Goal: Information Seeking & Learning: Learn about a topic

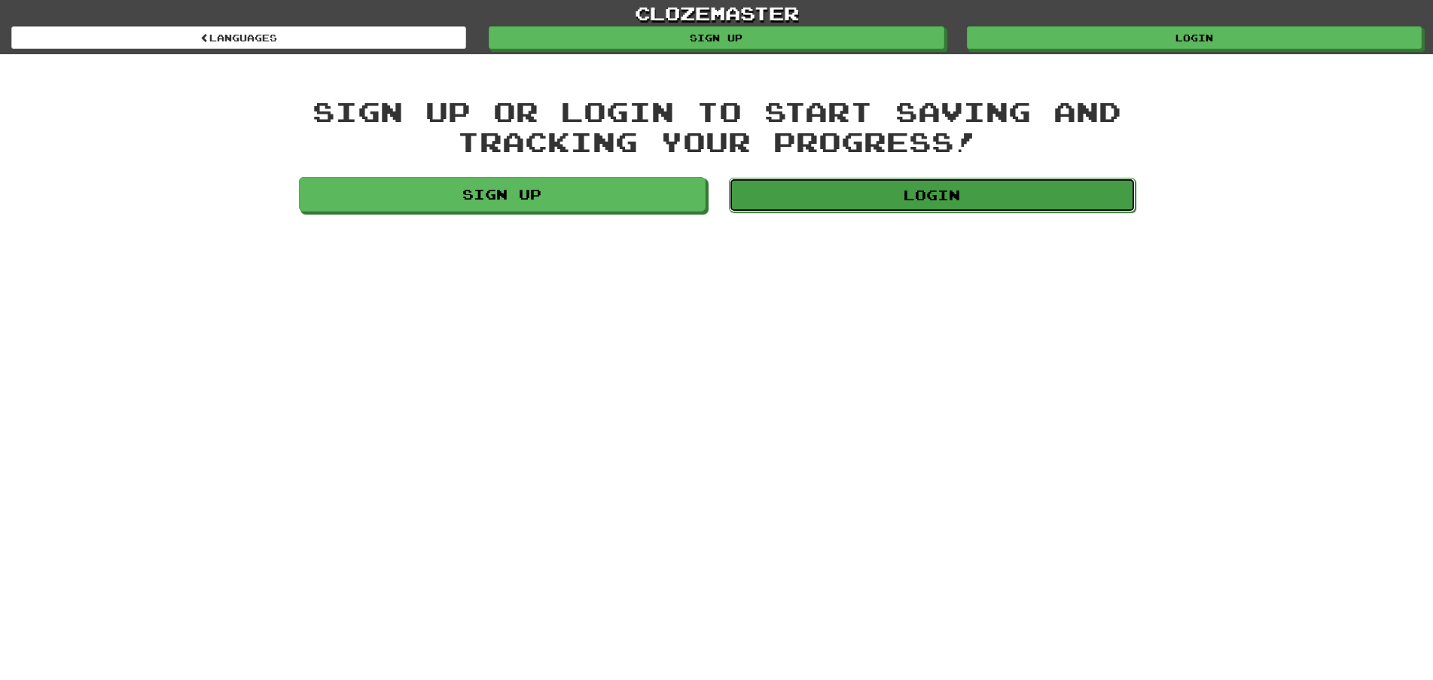
click at [946, 197] on link "Login" at bounding box center [932, 195] width 407 height 35
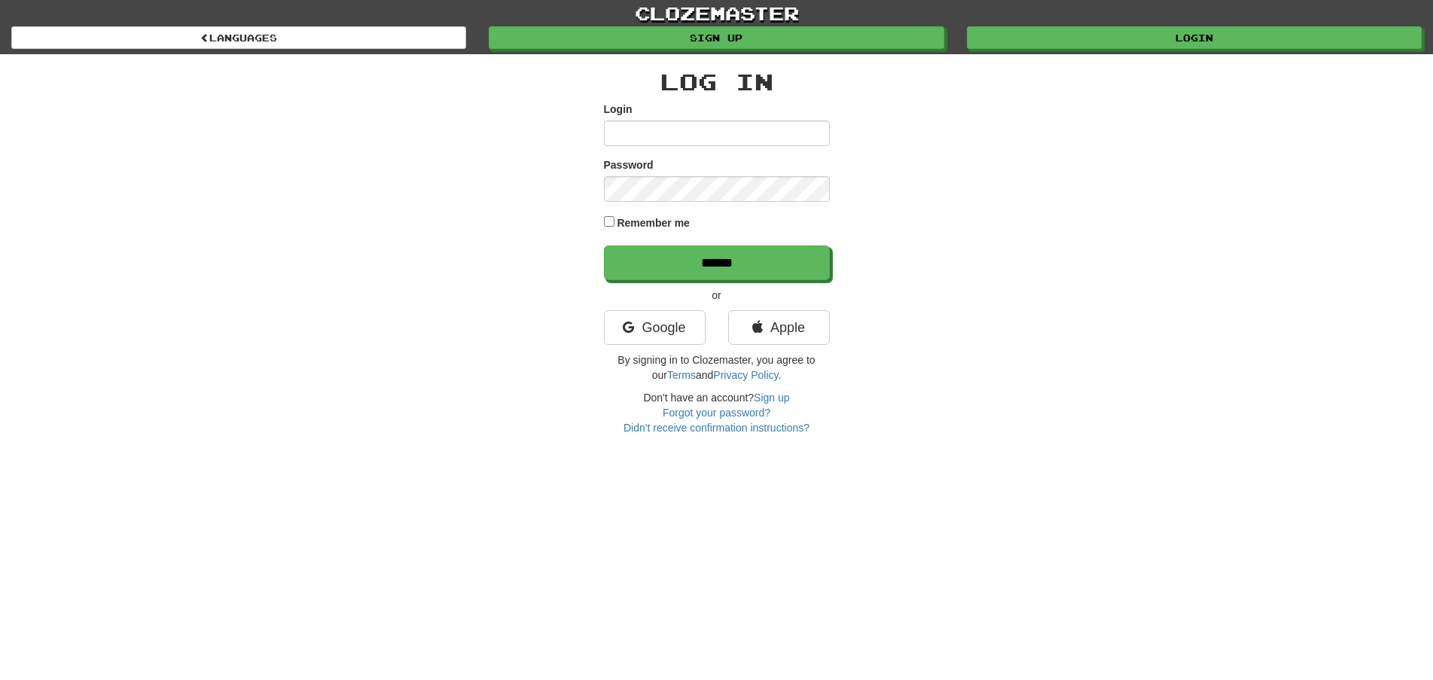
click at [678, 133] on input "Login" at bounding box center [717, 133] width 226 height 26
type input "********"
click at [694, 255] on input "******" at bounding box center [718, 263] width 226 height 35
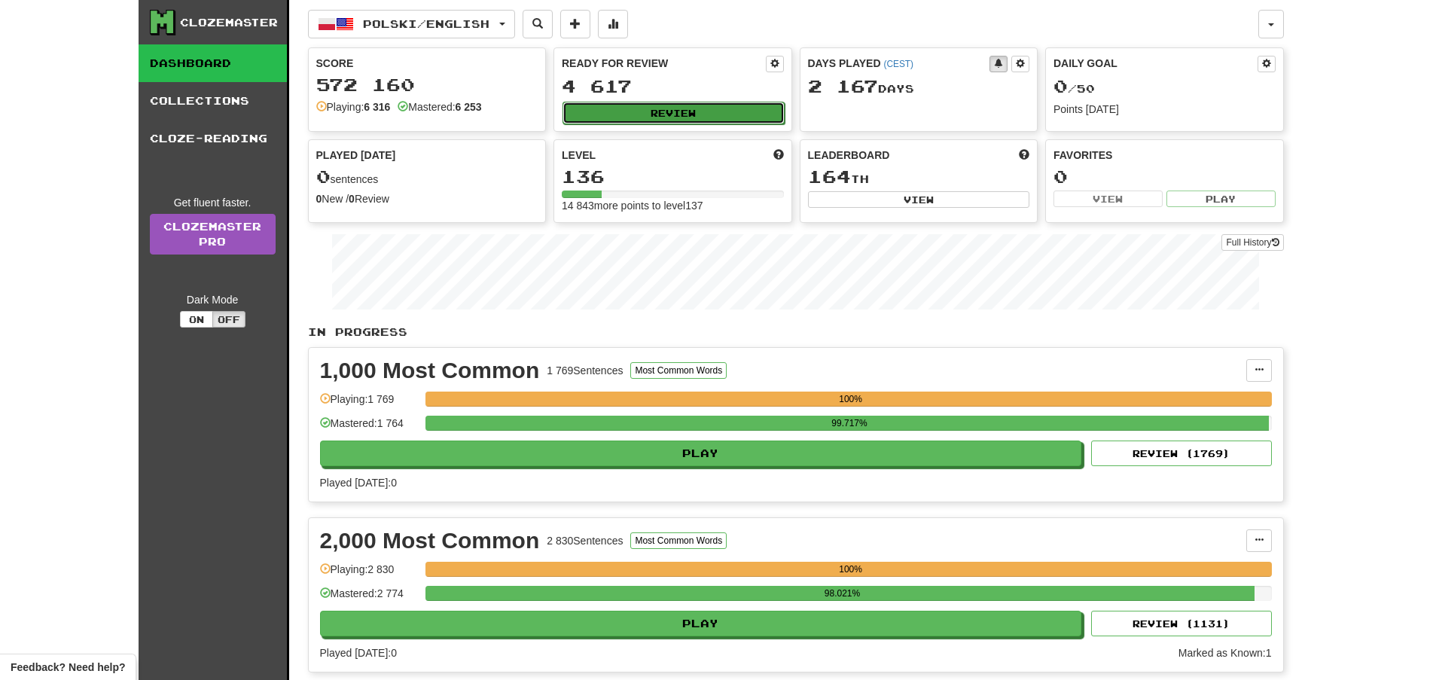
click at [687, 114] on button "Review" at bounding box center [674, 113] width 222 height 23
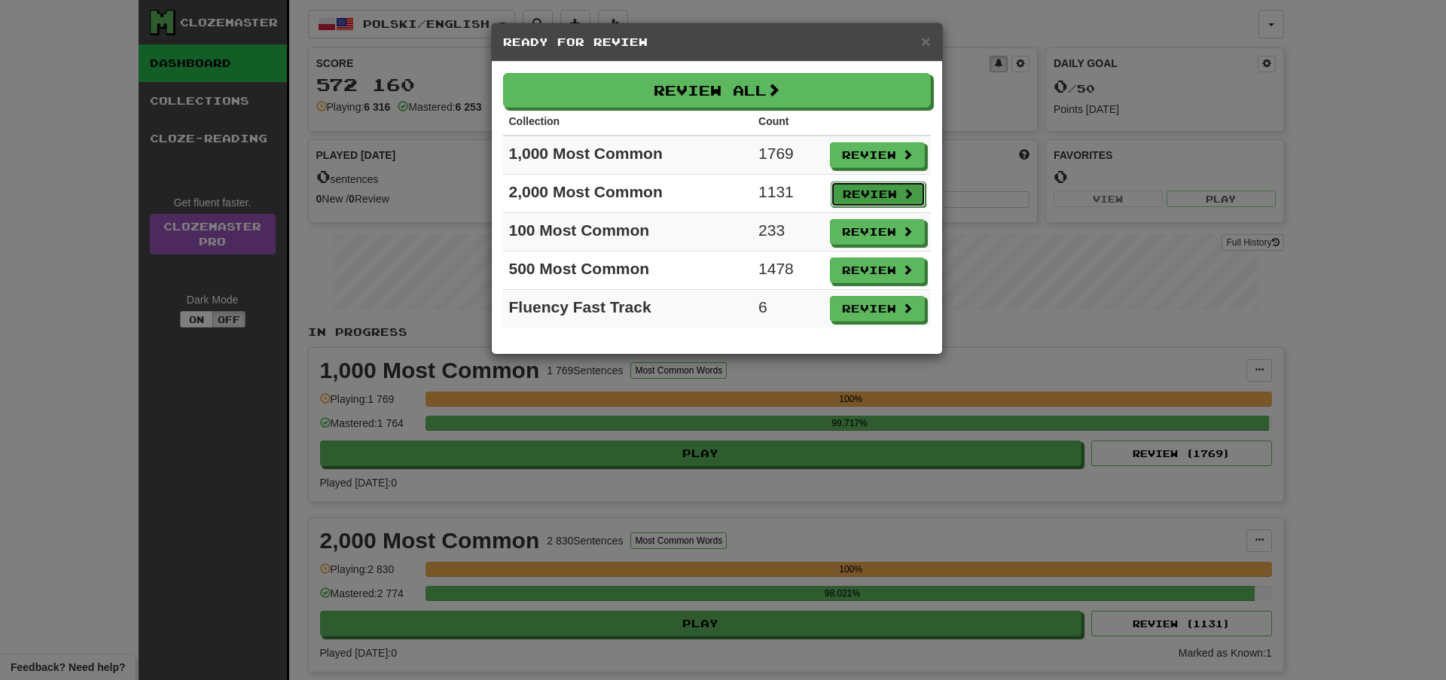
click at [879, 187] on button "Review" at bounding box center [878, 194] width 95 height 26
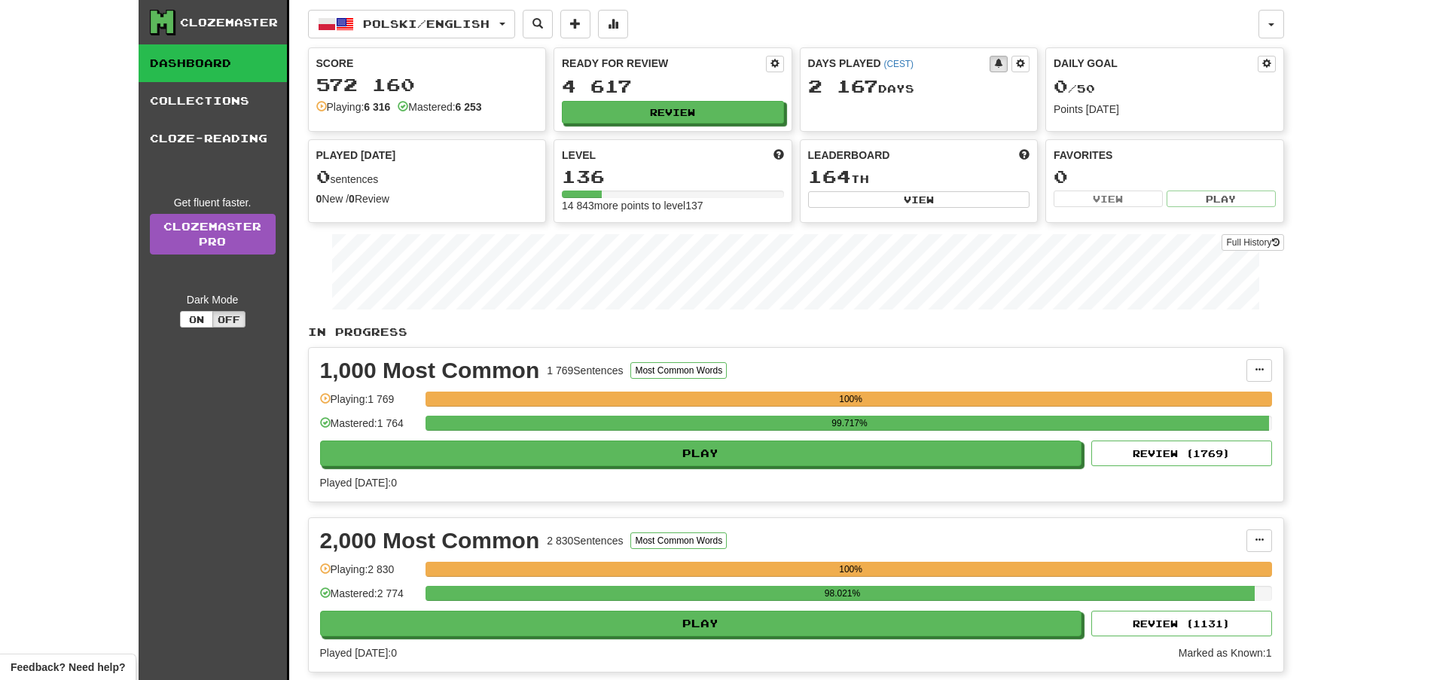
select select "**"
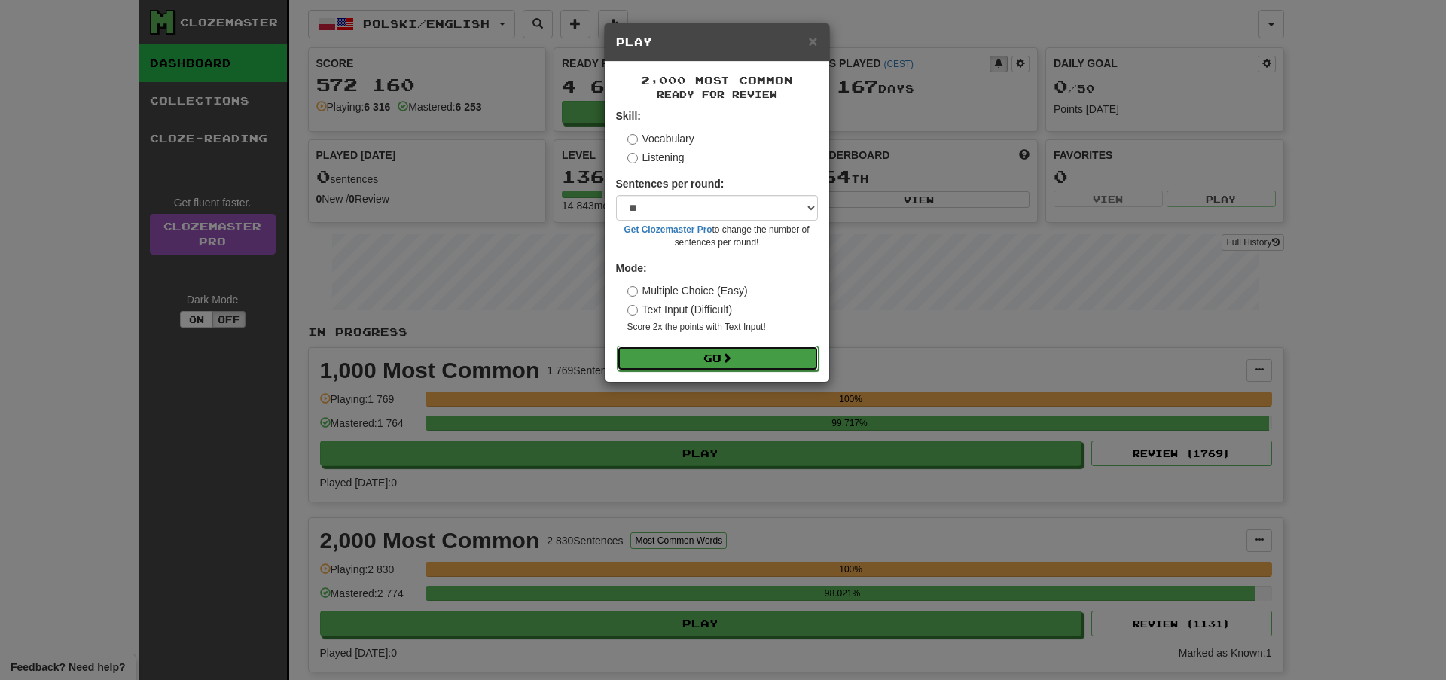
drag, startPoint x: 768, startPoint y: 369, endPoint x: 768, endPoint y: 359, distance: 9.8
click at [768, 365] on button "Go" at bounding box center [718, 359] width 202 height 26
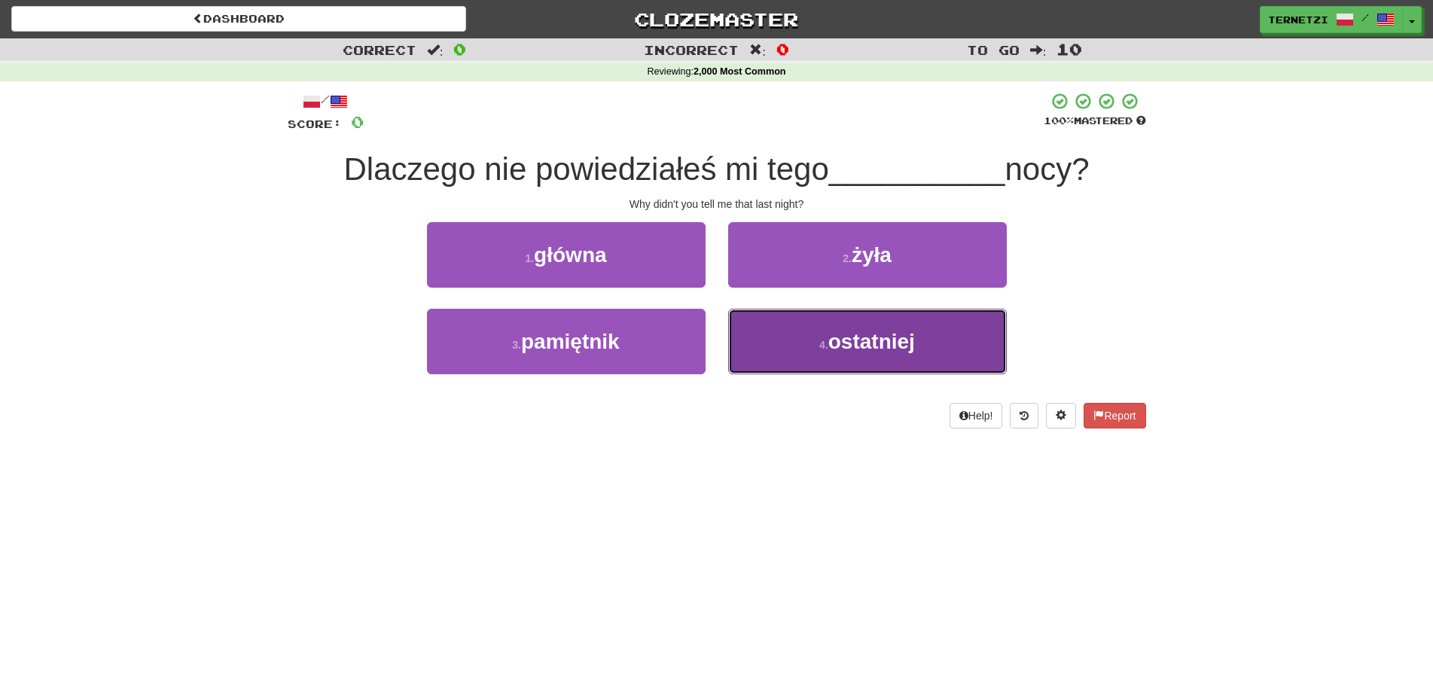
click at [785, 334] on button "4 . ostatniej" at bounding box center [867, 342] width 279 height 66
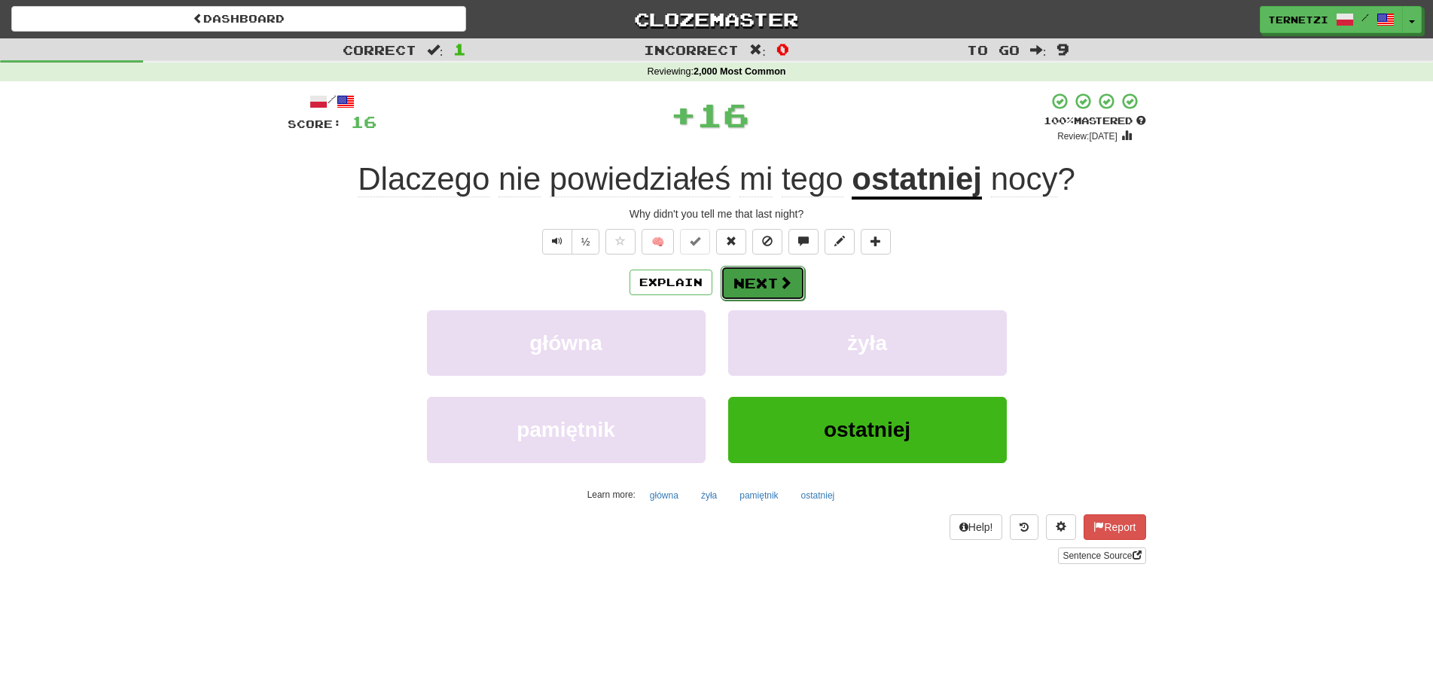
click at [761, 282] on button "Next" at bounding box center [763, 283] width 84 height 35
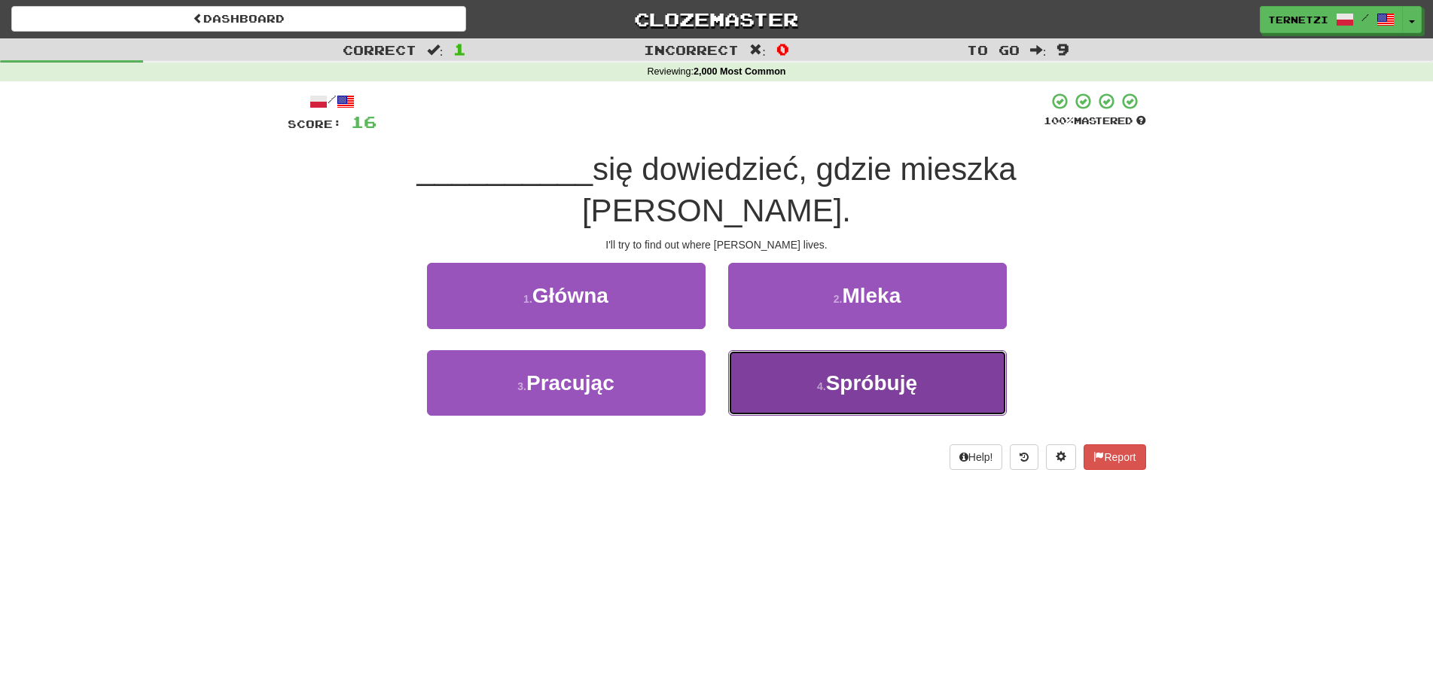
click at [827, 350] on button "4 . Spróbuję" at bounding box center [867, 383] width 279 height 66
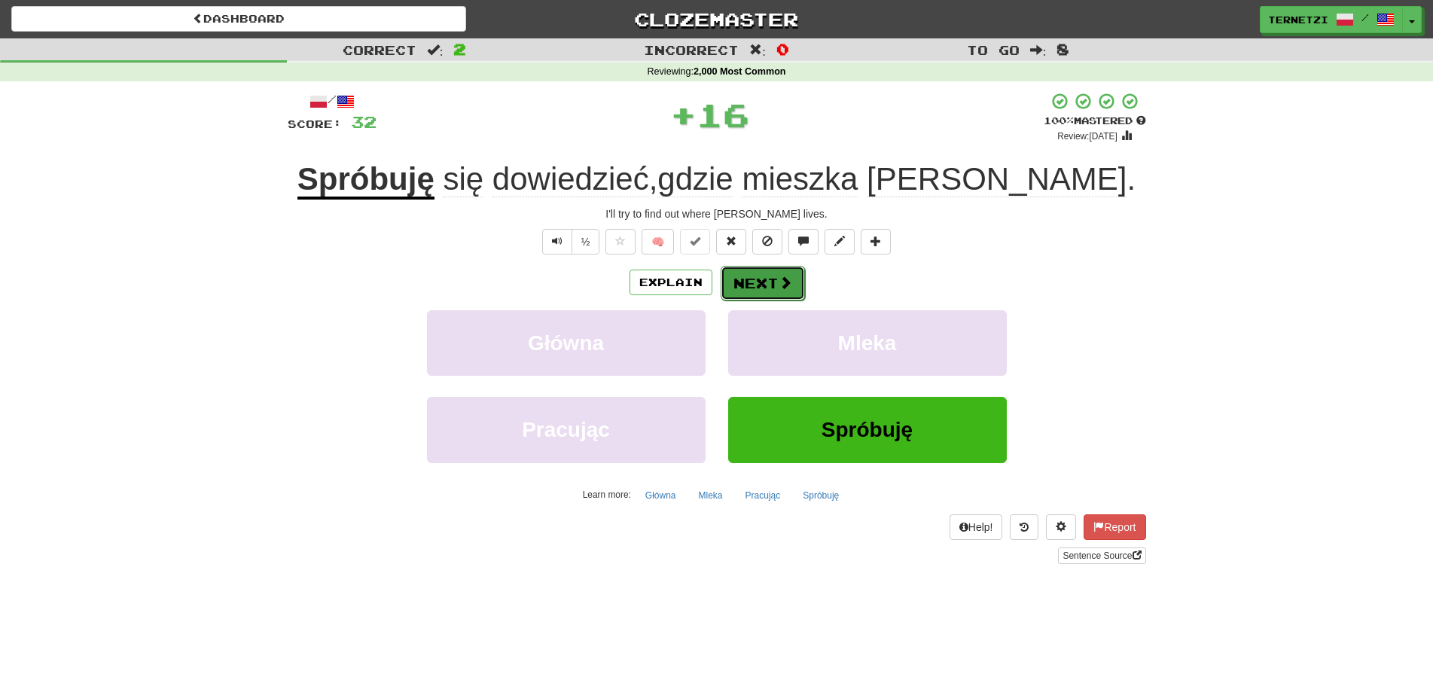
click at [758, 273] on button "Next" at bounding box center [763, 283] width 84 height 35
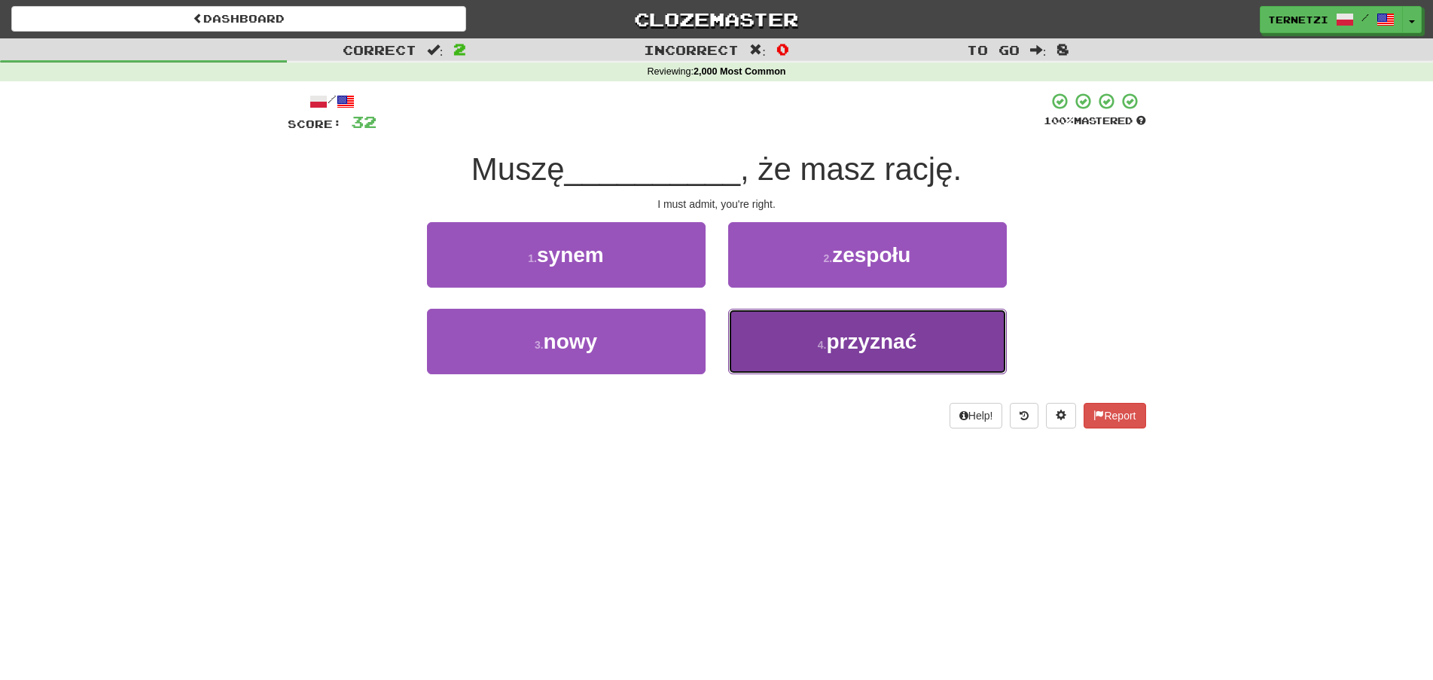
click at [789, 365] on button "4 . przyznać" at bounding box center [867, 342] width 279 height 66
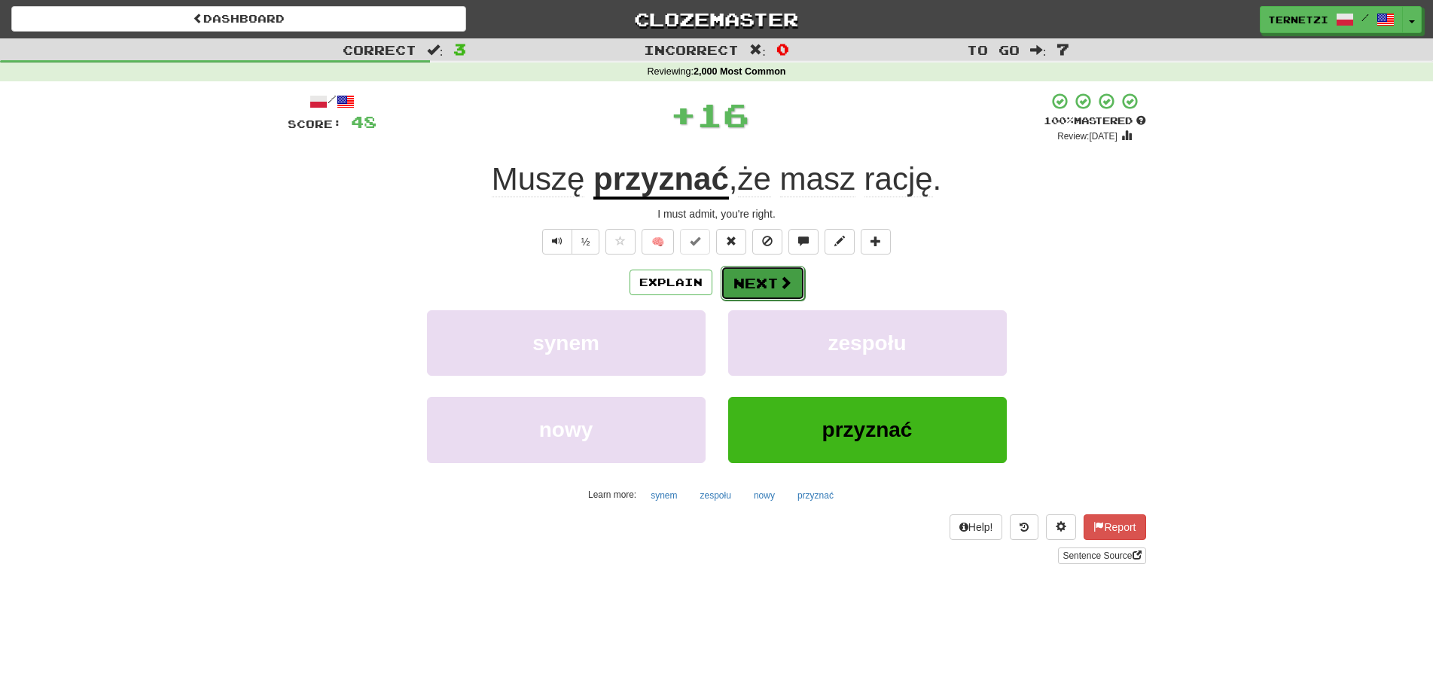
click at [762, 281] on button "Next" at bounding box center [763, 283] width 84 height 35
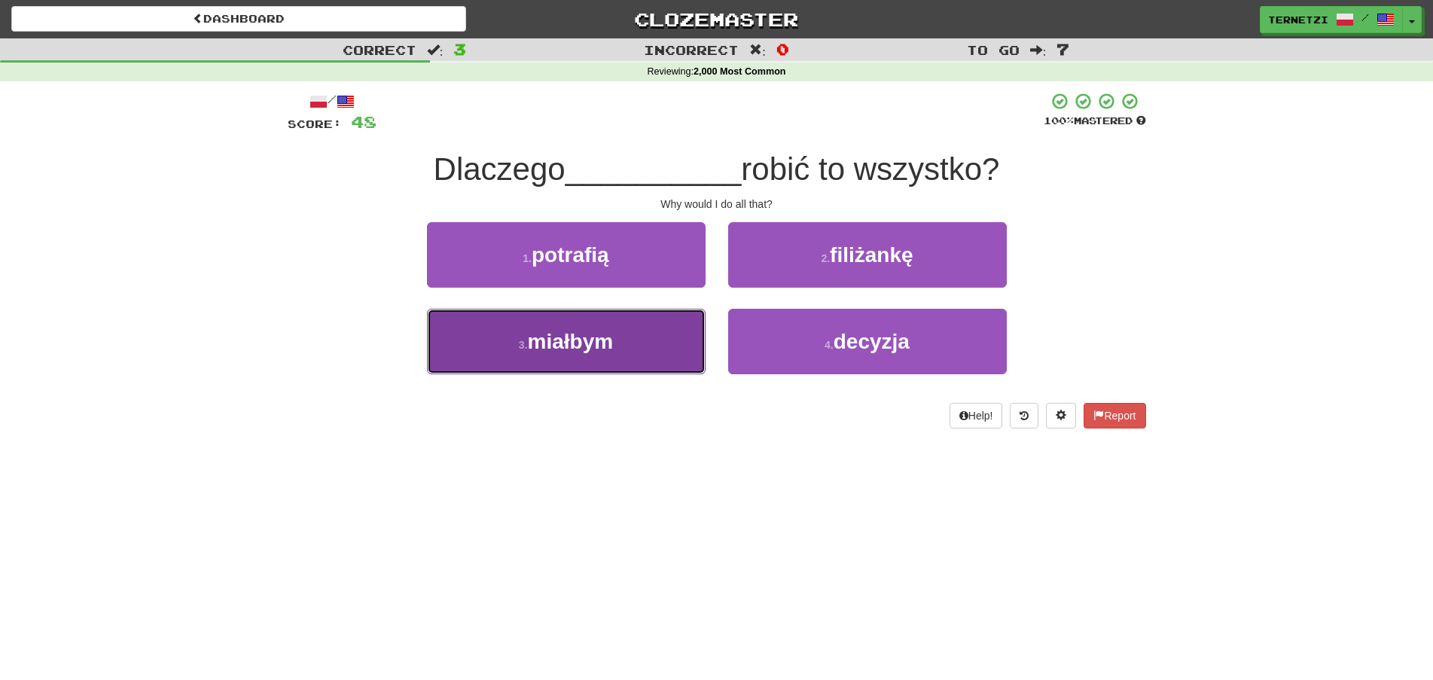
click at [672, 351] on button "3 . miałbym" at bounding box center [566, 342] width 279 height 66
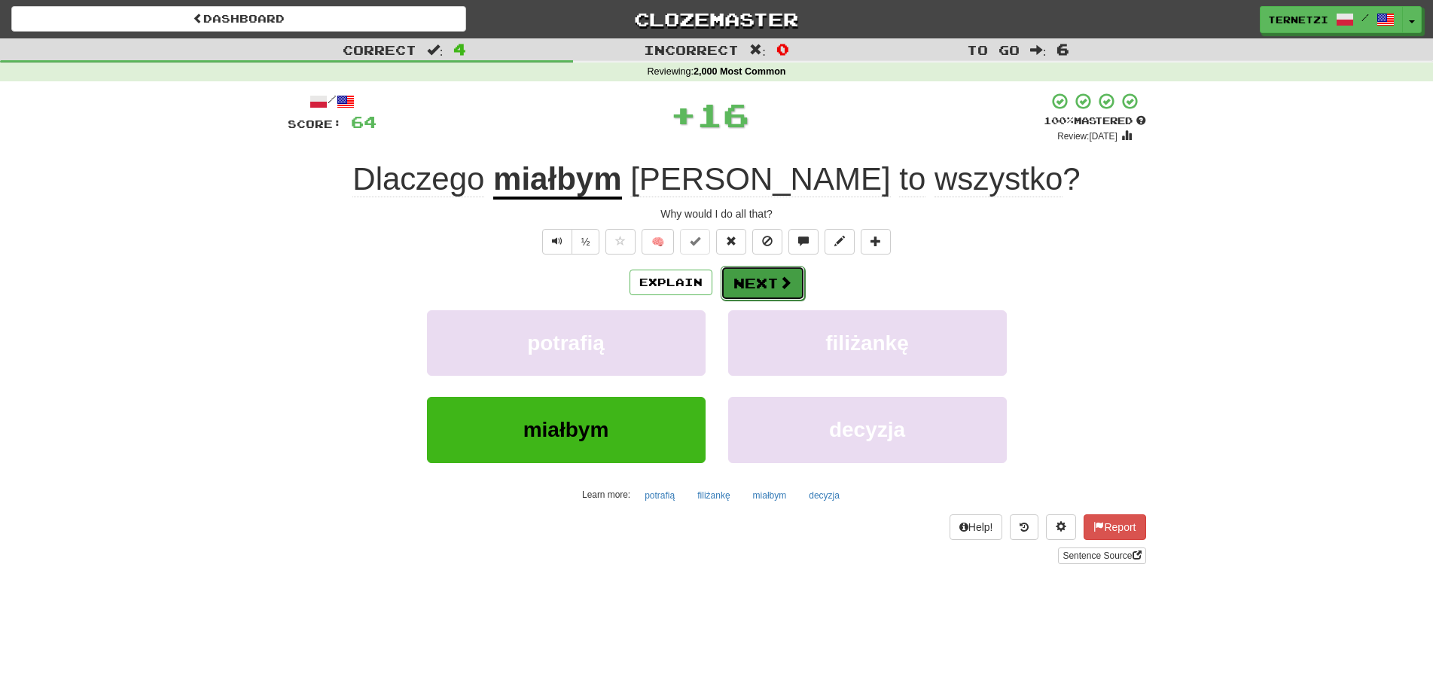
click at [755, 284] on button "Next" at bounding box center [763, 283] width 84 height 35
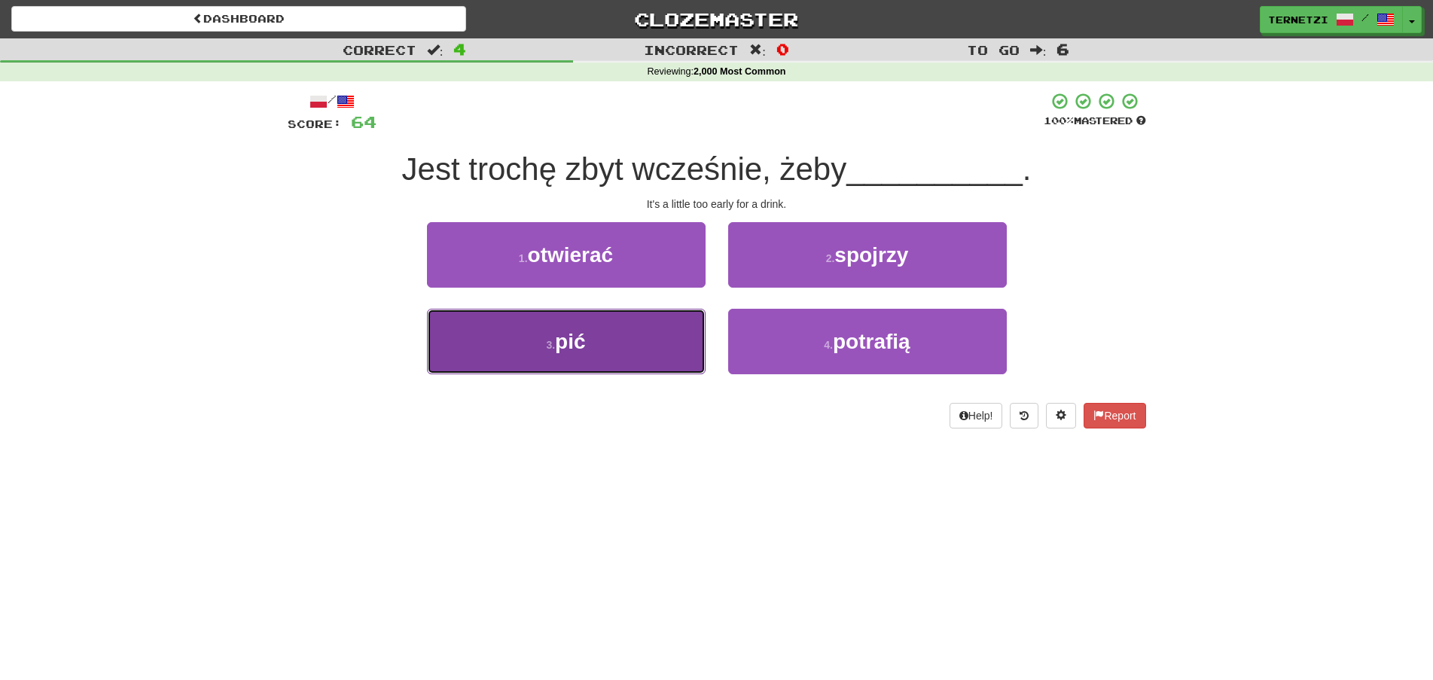
click at [681, 343] on button "3 . pić" at bounding box center [566, 342] width 279 height 66
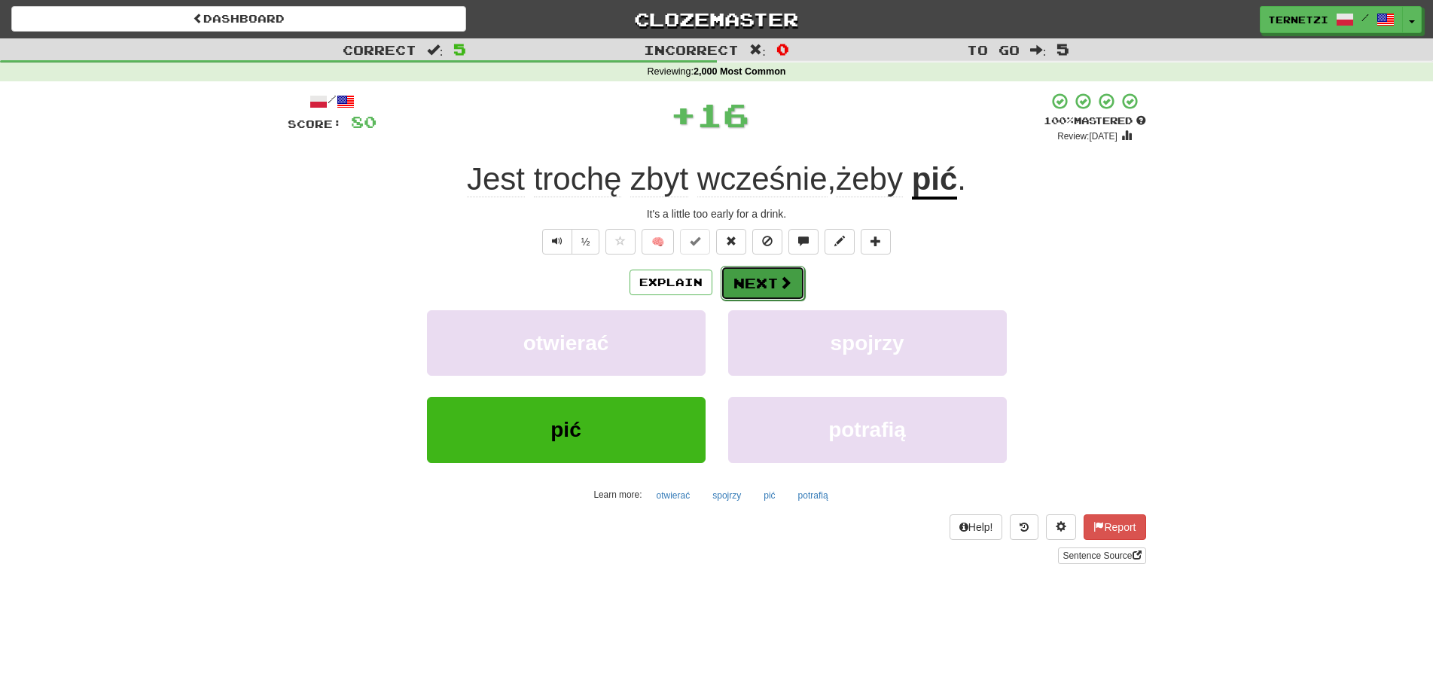
click at [780, 277] on span at bounding box center [786, 283] width 14 height 14
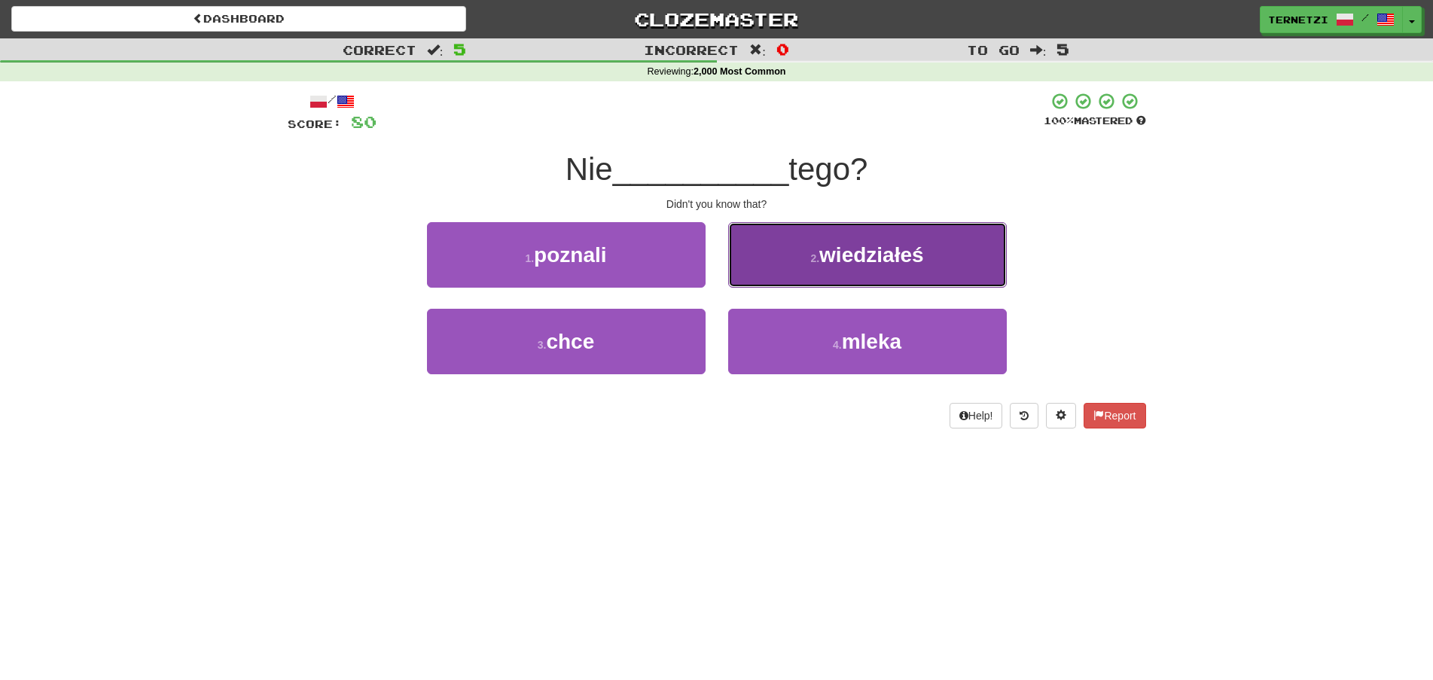
click at [782, 264] on button "2 . wiedziałeś" at bounding box center [867, 255] width 279 height 66
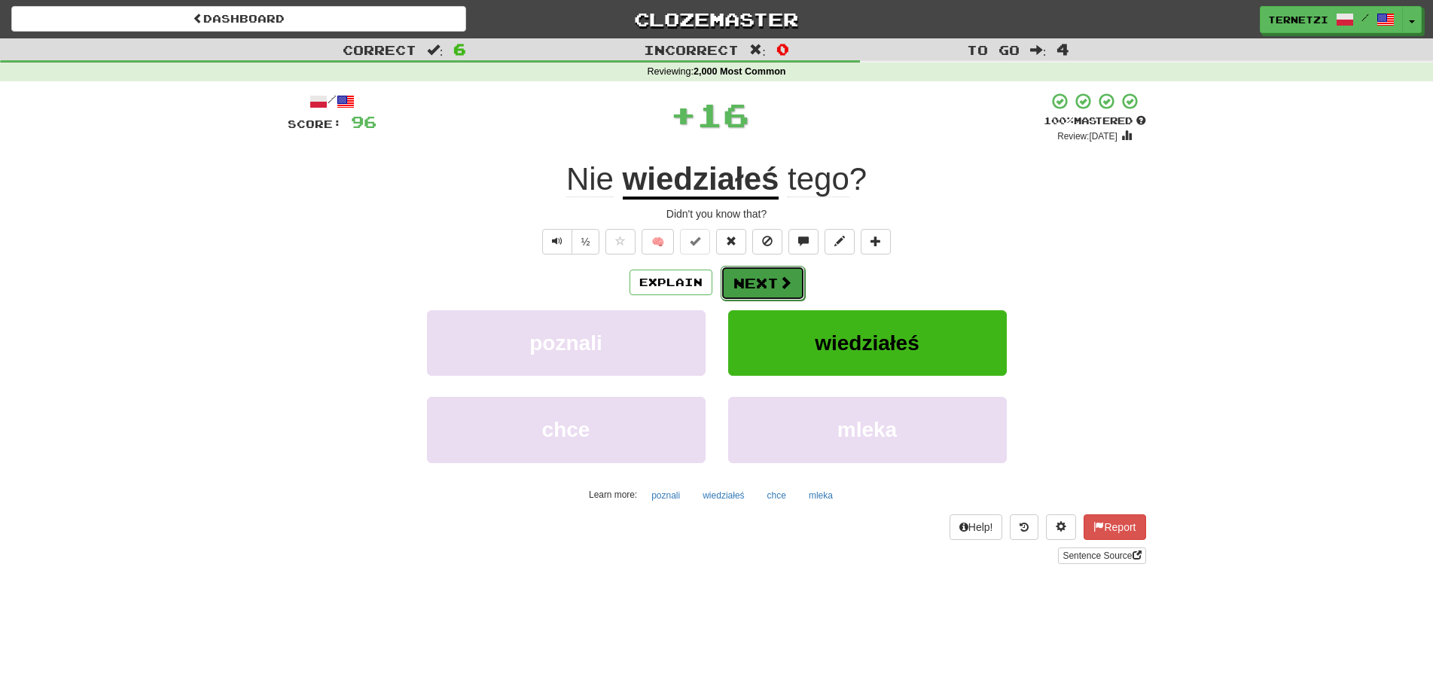
click at [776, 280] on button "Next" at bounding box center [763, 283] width 84 height 35
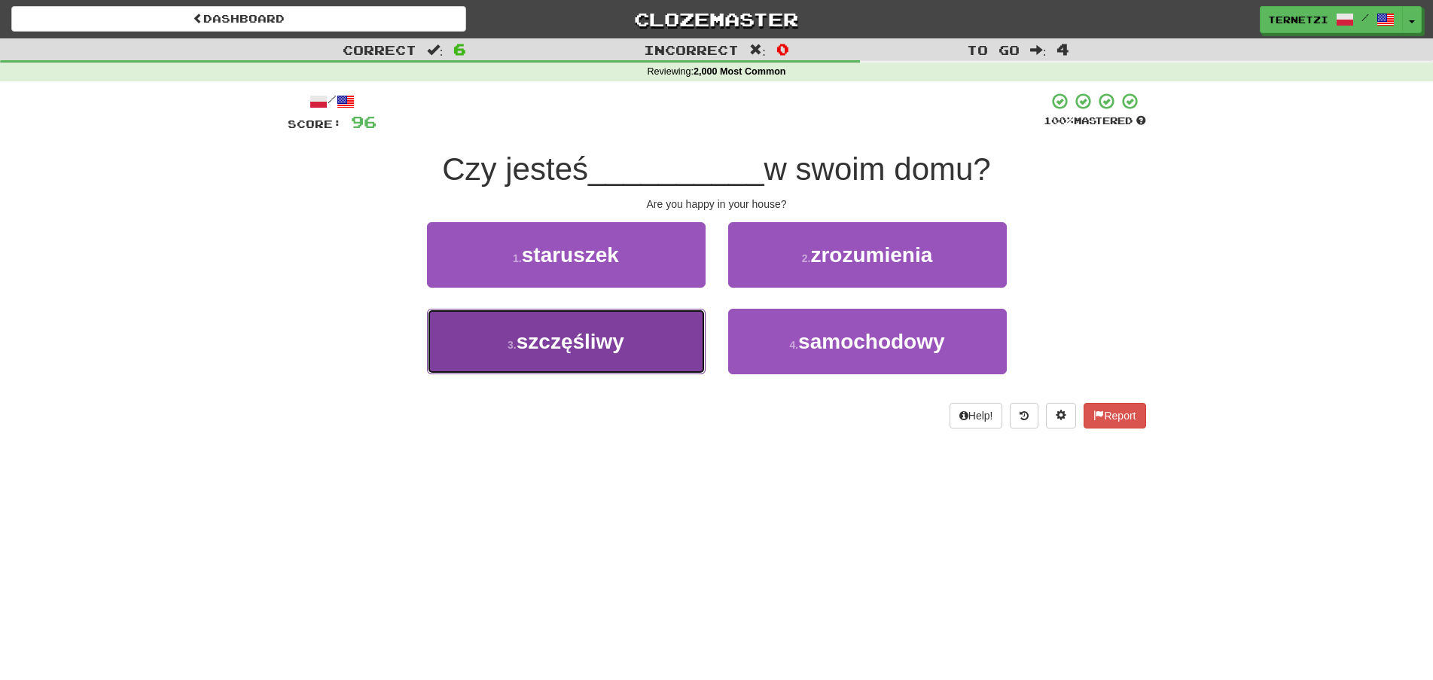
click at [643, 352] on button "3 . szczęśliwy" at bounding box center [566, 342] width 279 height 66
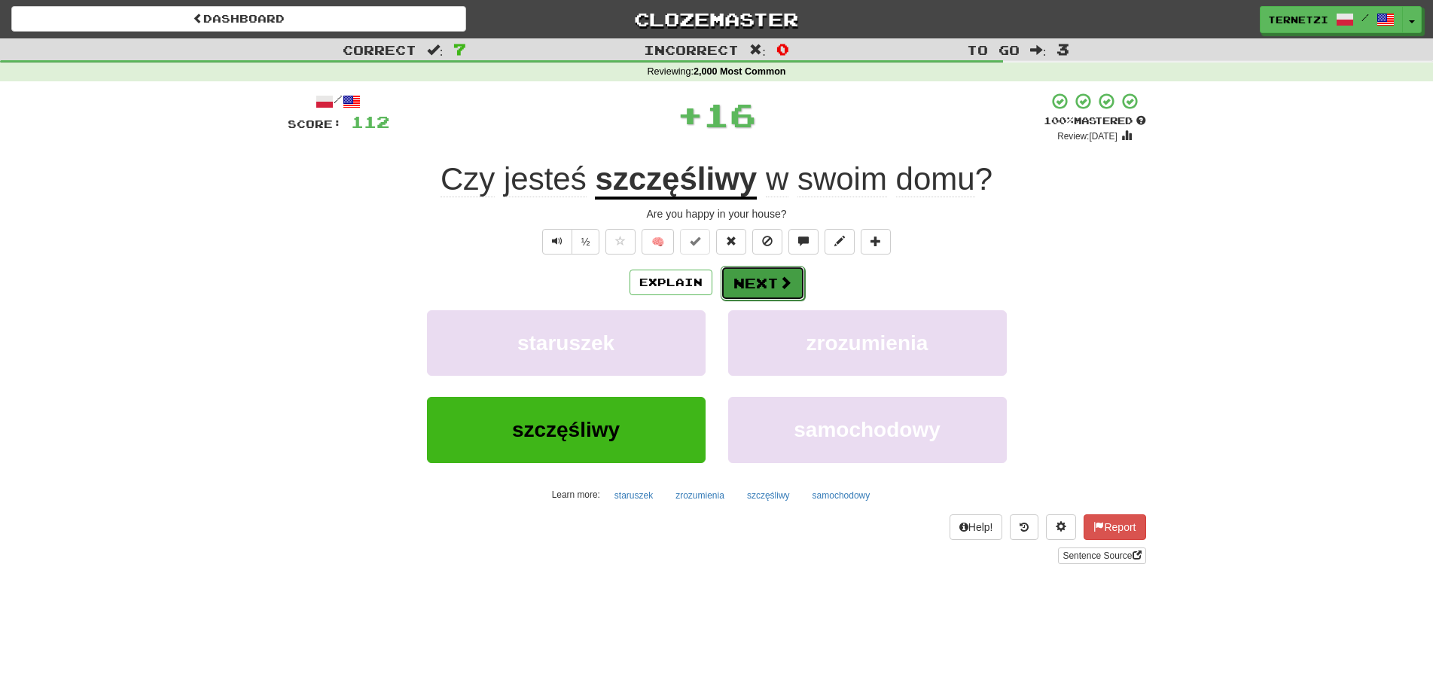
click at [781, 285] on span at bounding box center [786, 283] width 14 height 14
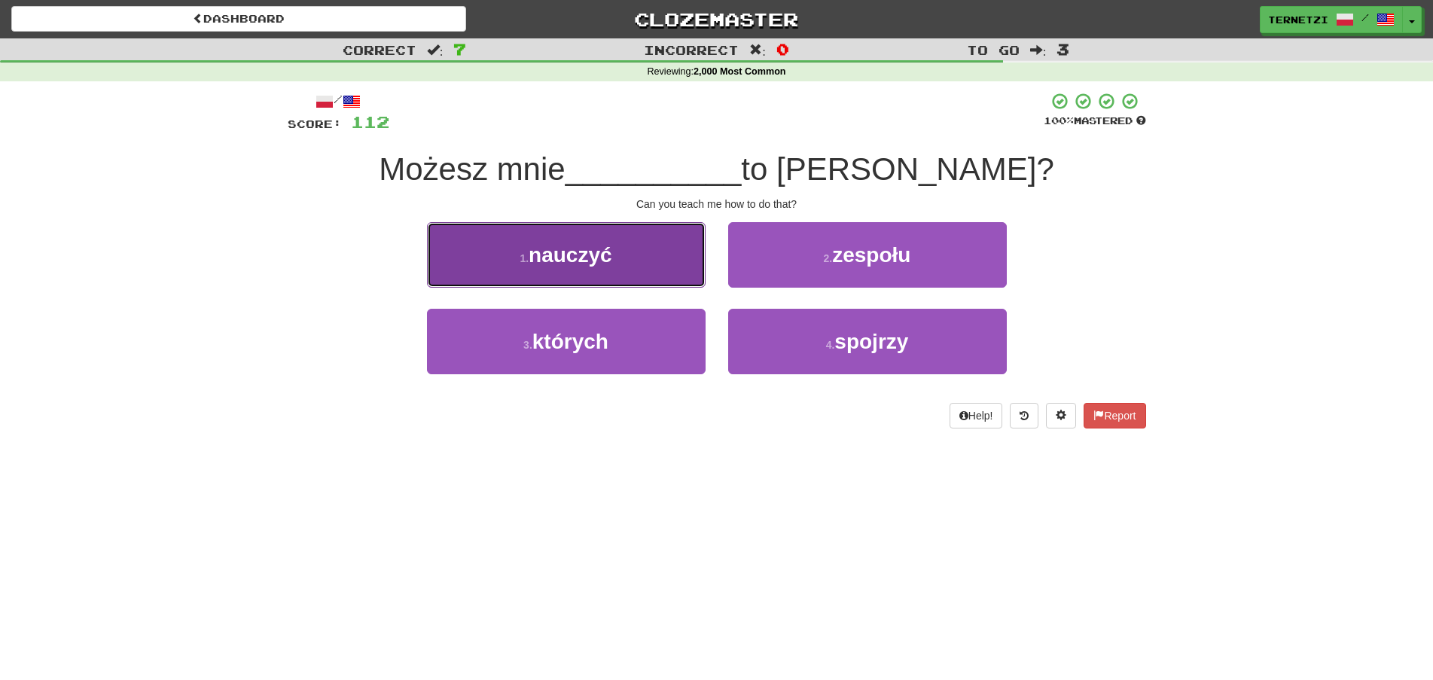
click at [688, 264] on button "1 . nauczyć" at bounding box center [566, 255] width 279 height 66
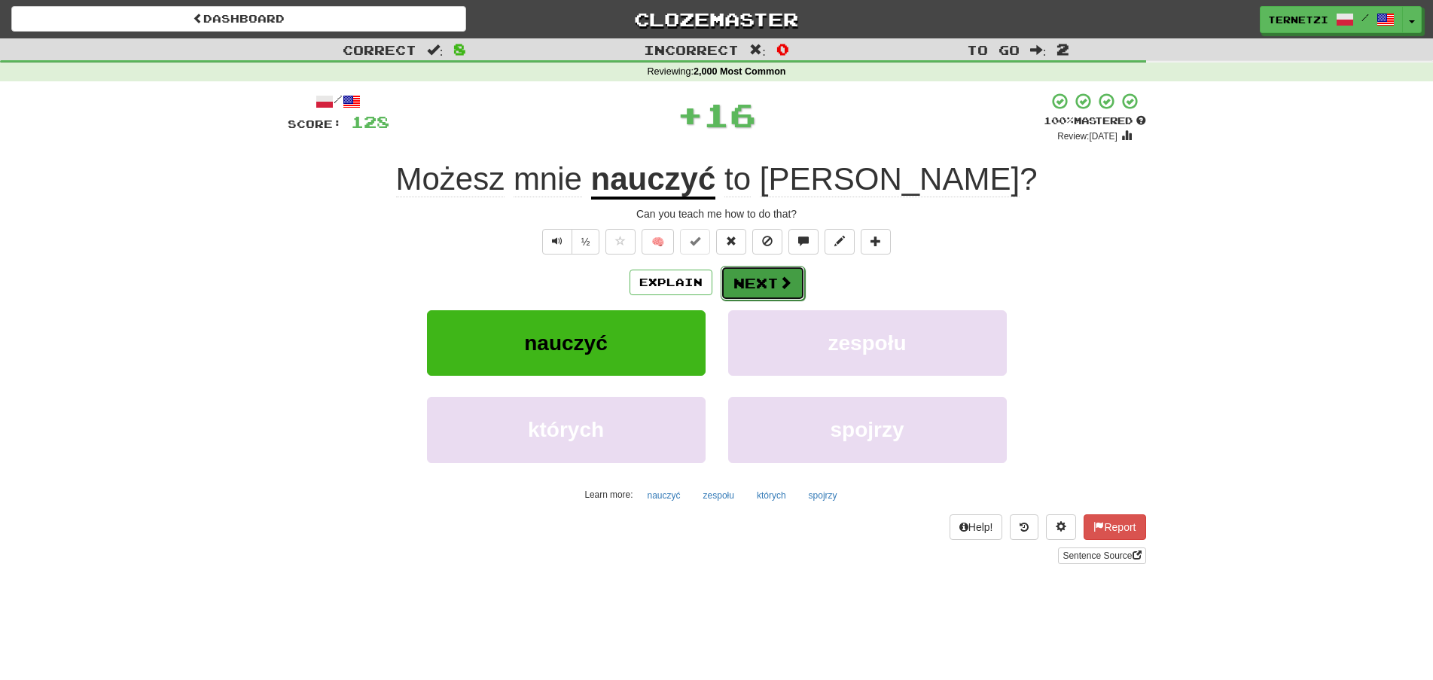
click at [771, 285] on button "Next" at bounding box center [763, 283] width 84 height 35
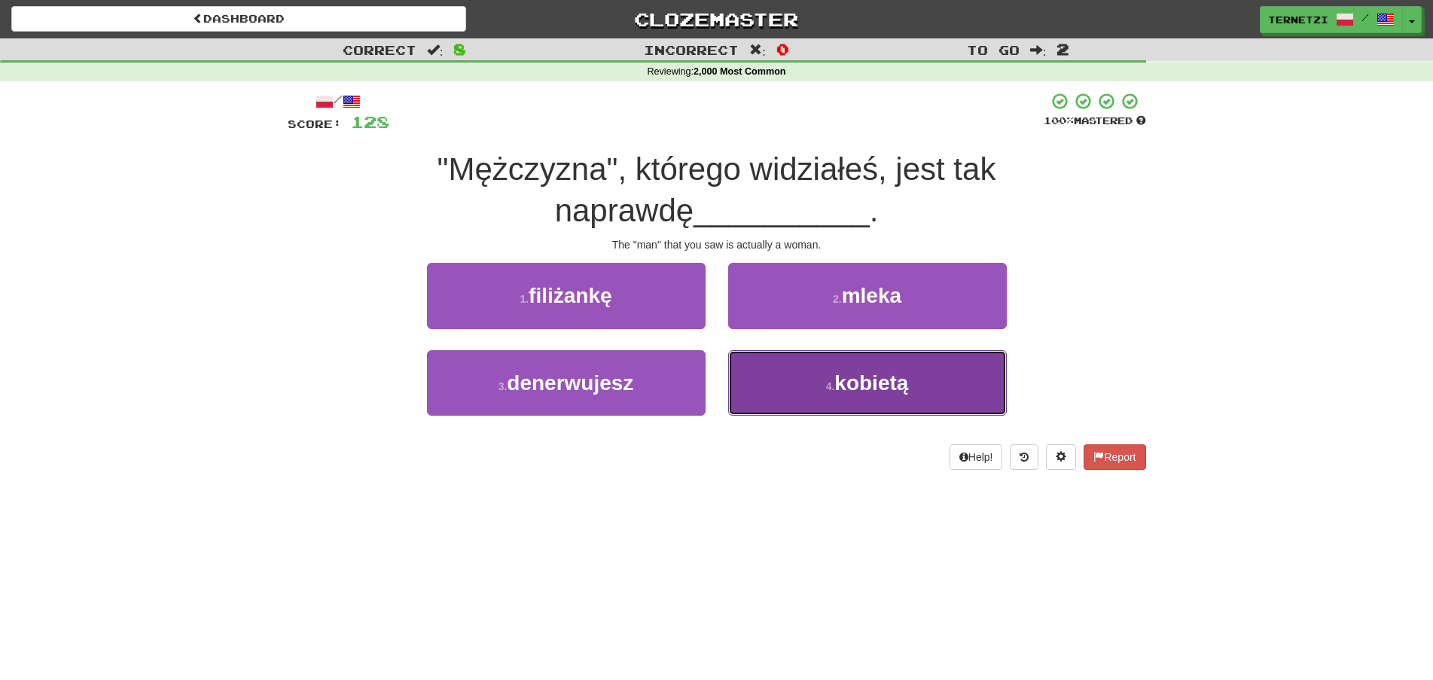
click at [805, 378] on button "4 . kobietą" at bounding box center [867, 383] width 279 height 66
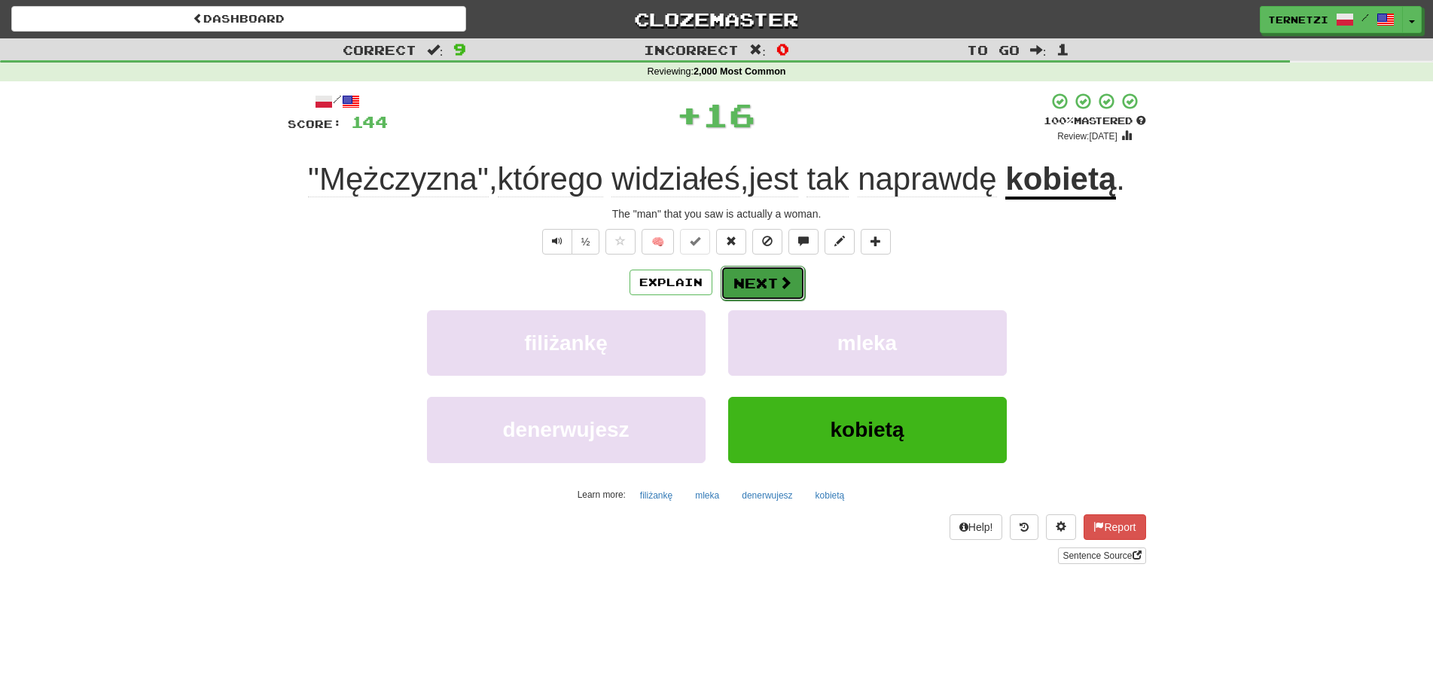
click at [763, 286] on button "Next" at bounding box center [763, 283] width 84 height 35
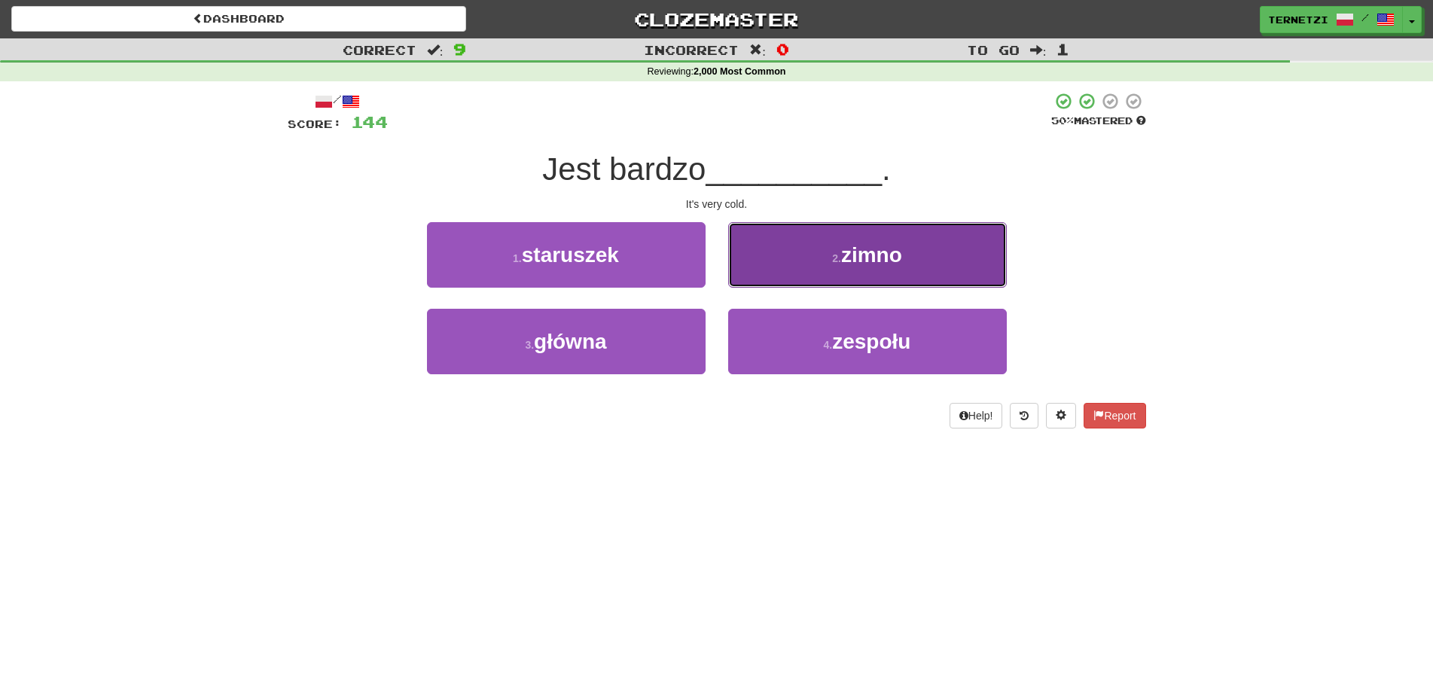
click at [787, 249] on button "2 . zimno" at bounding box center [867, 255] width 279 height 66
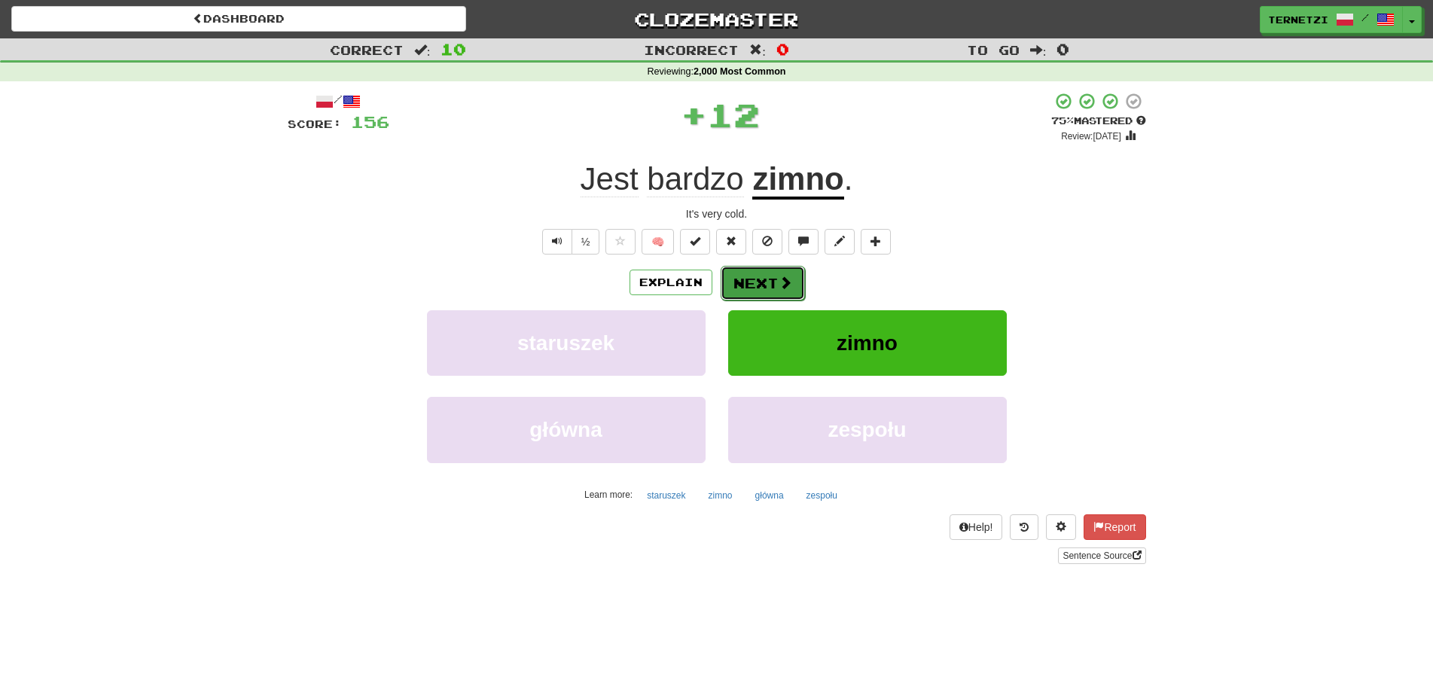
click at [774, 279] on button "Next" at bounding box center [763, 283] width 84 height 35
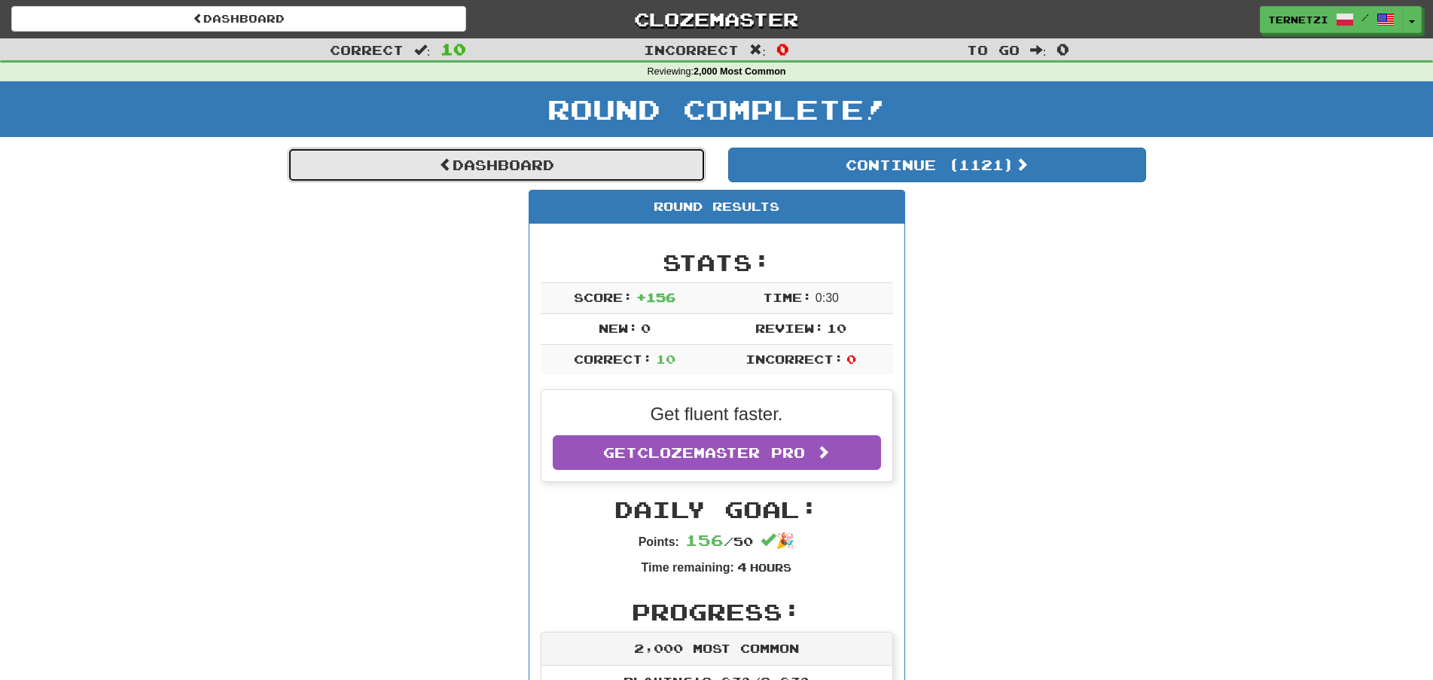
click at [607, 168] on link "Dashboard" at bounding box center [497, 165] width 418 height 35
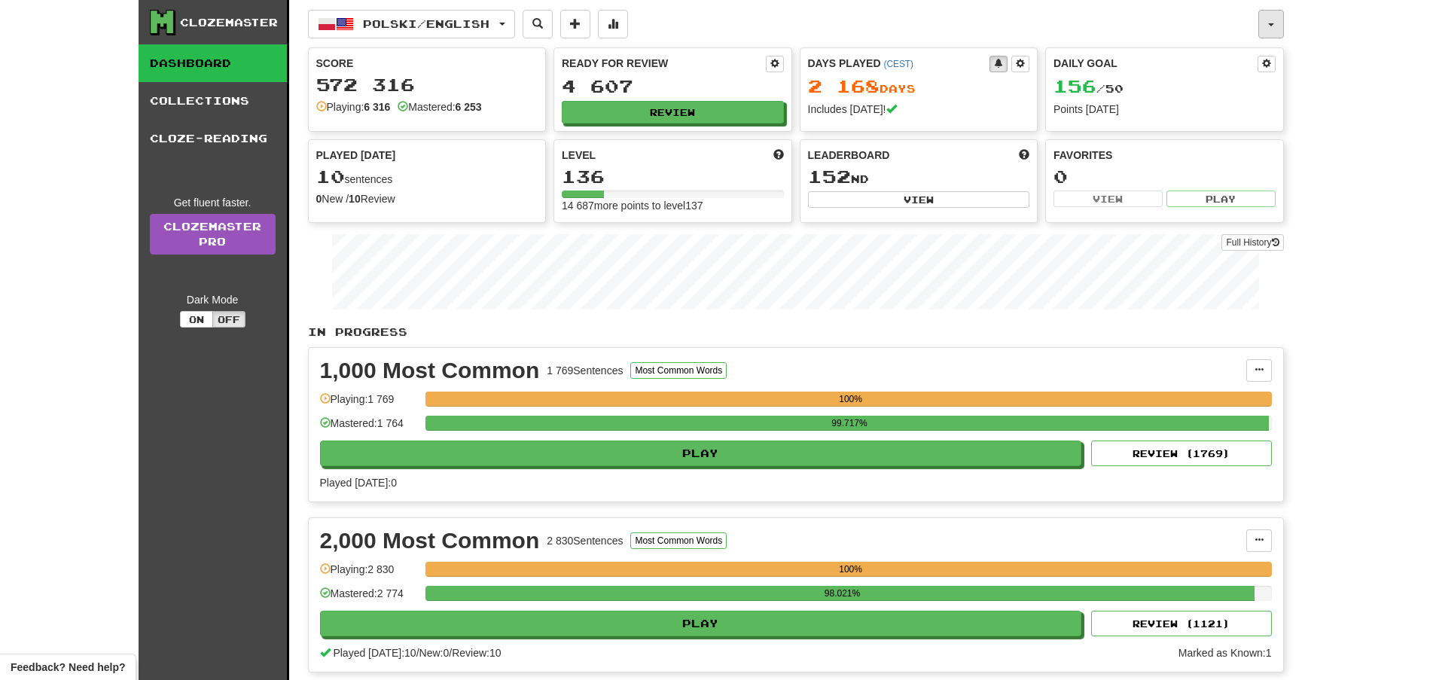
click at [1268, 26] on button "button" at bounding box center [1271, 24] width 26 height 29
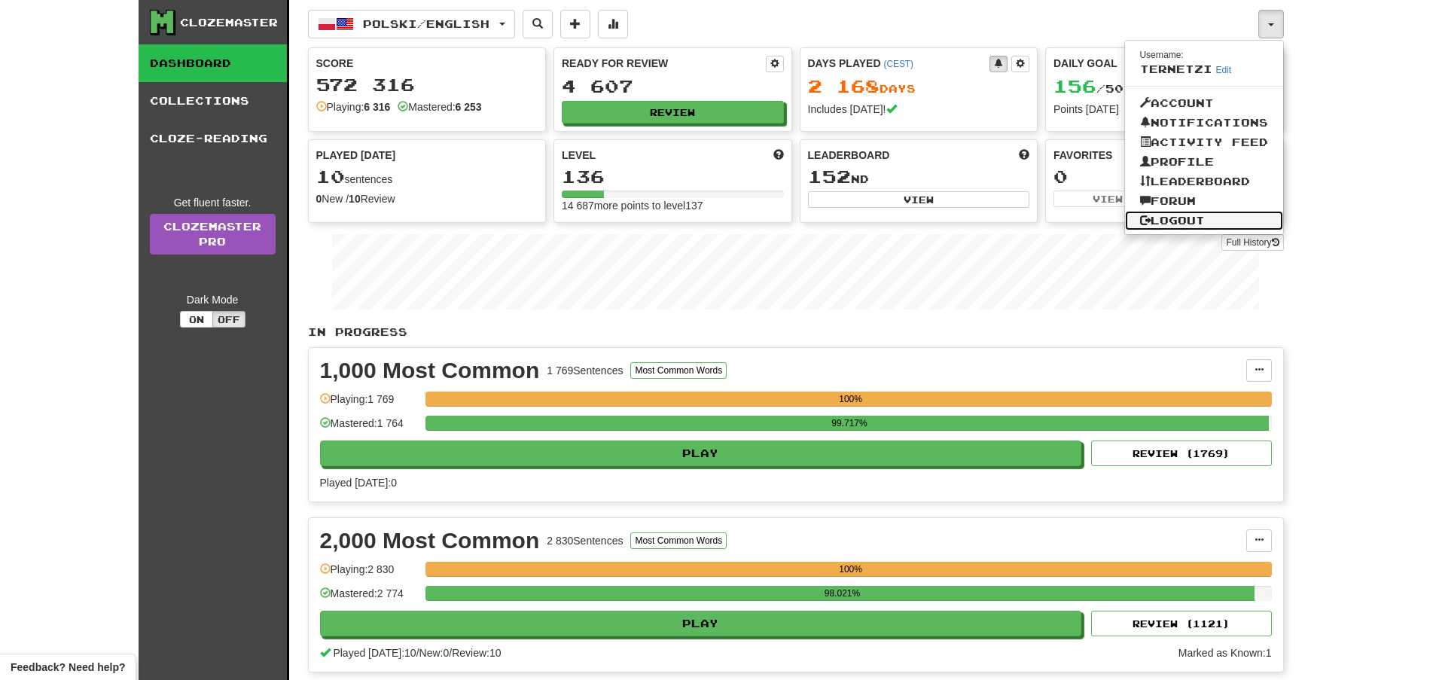
click at [1176, 219] on link "Logout" at bounding box center [1204, 221] width 158 height 20
